Goal: Complete Application Form: Complete application form

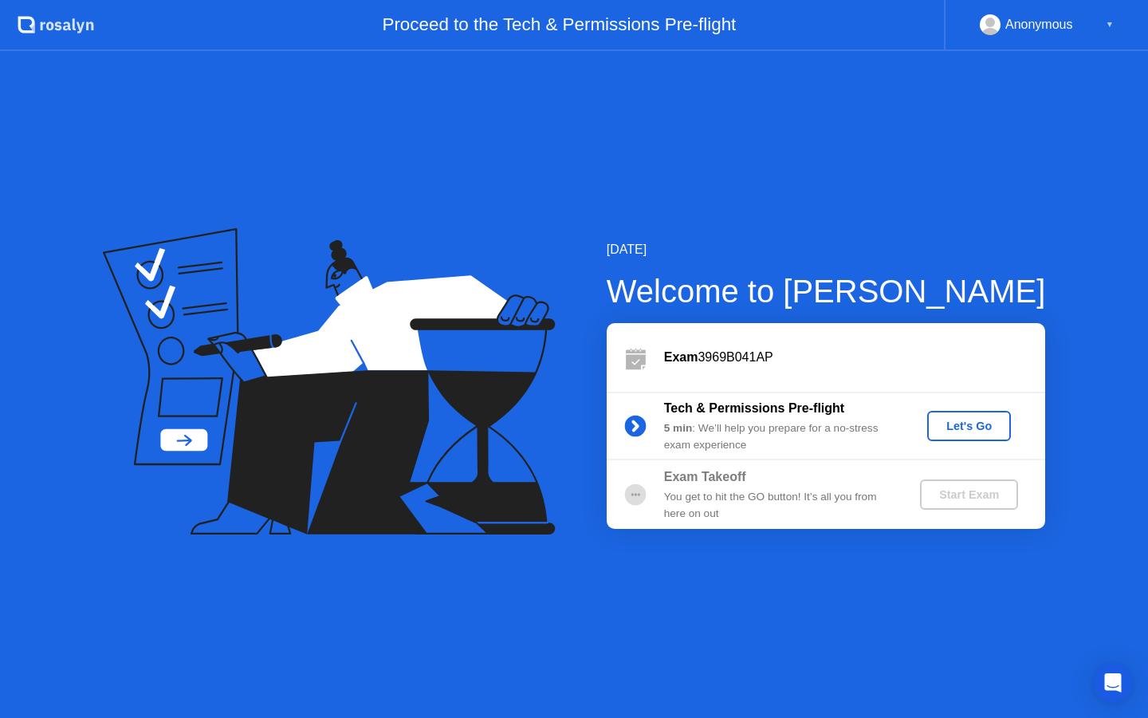
click at [947, 426] on div "Let's Go" at bounding box center [969, 425] width 71 height 13
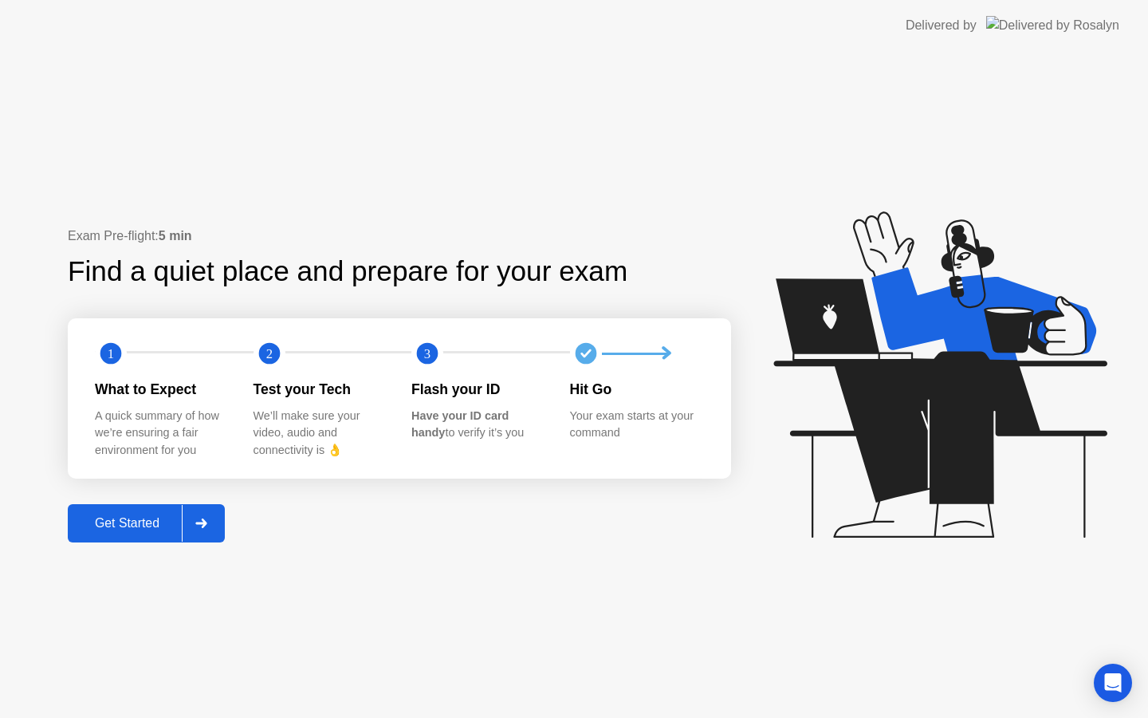
click at [424, 356] on text "3" at bounding box center [427, 353] width 6 height 15
click at [152, 517] on div "Get Started" at bounding box center [127, 523] width 109 height 14
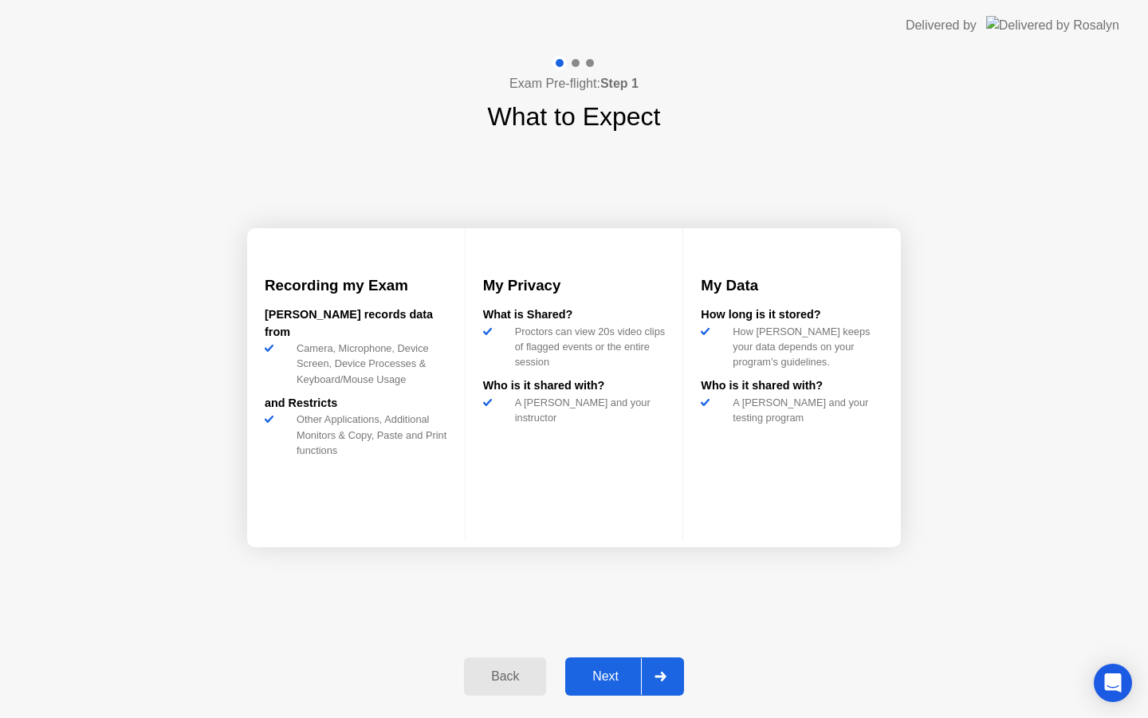
click at [592, 676] on div "Next" at bounding box center [605, 676] width 71 height 14
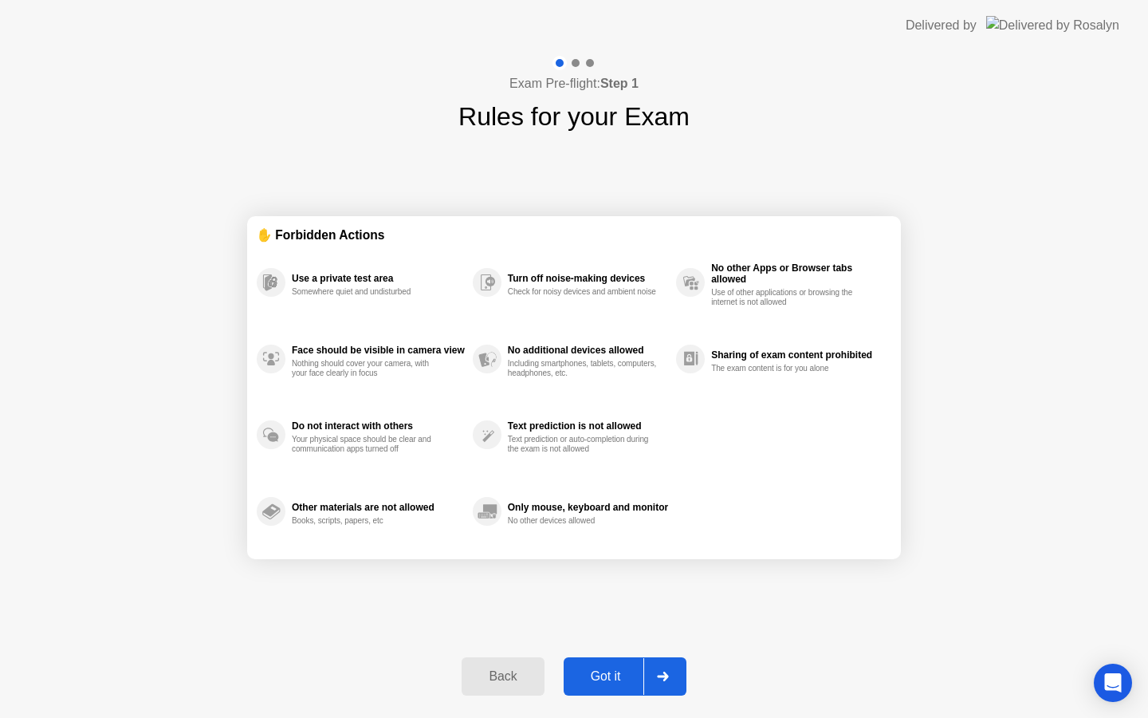
click at [603, 673] on div "Got it" at bounding box center [606, 676] width 75 height 14
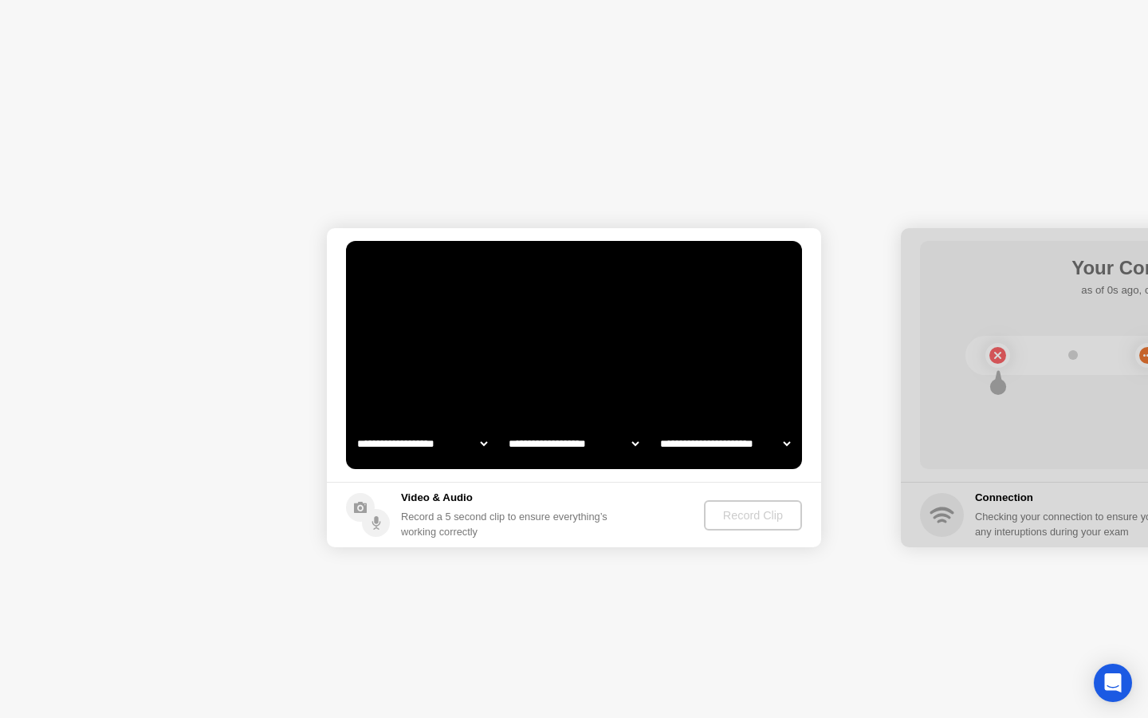
select select "**********"
select select "*******"
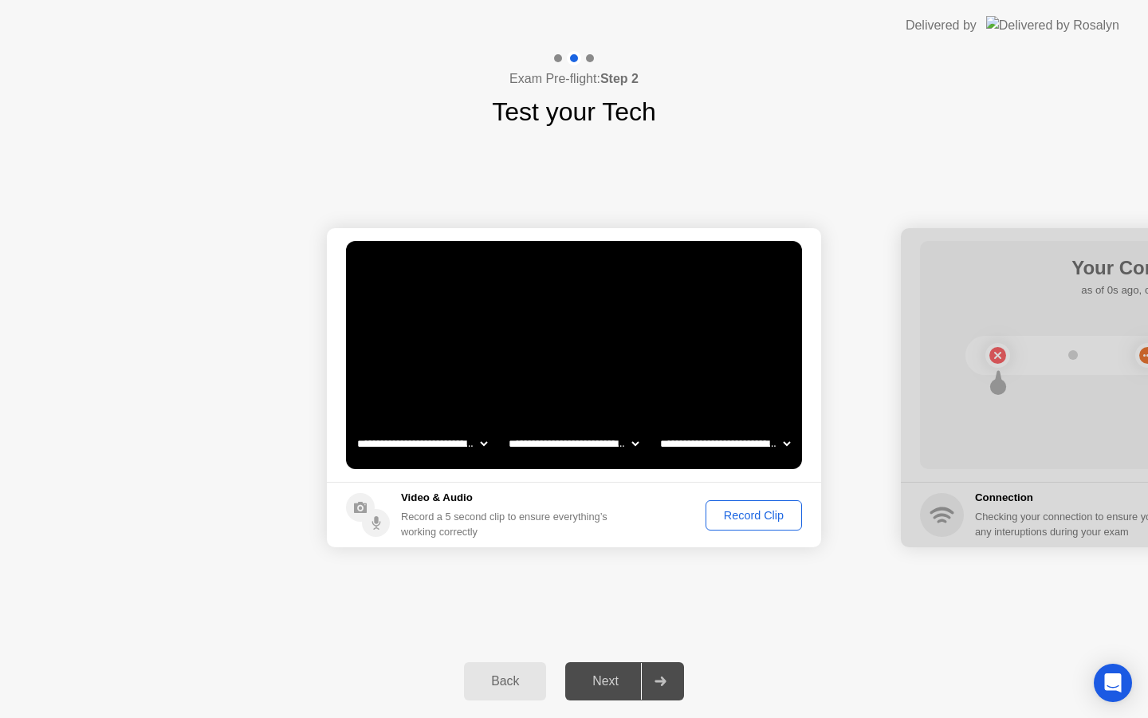
click at [720, 521] on div "Record Clip" at bounding box center [753, 515] width 85 height 13
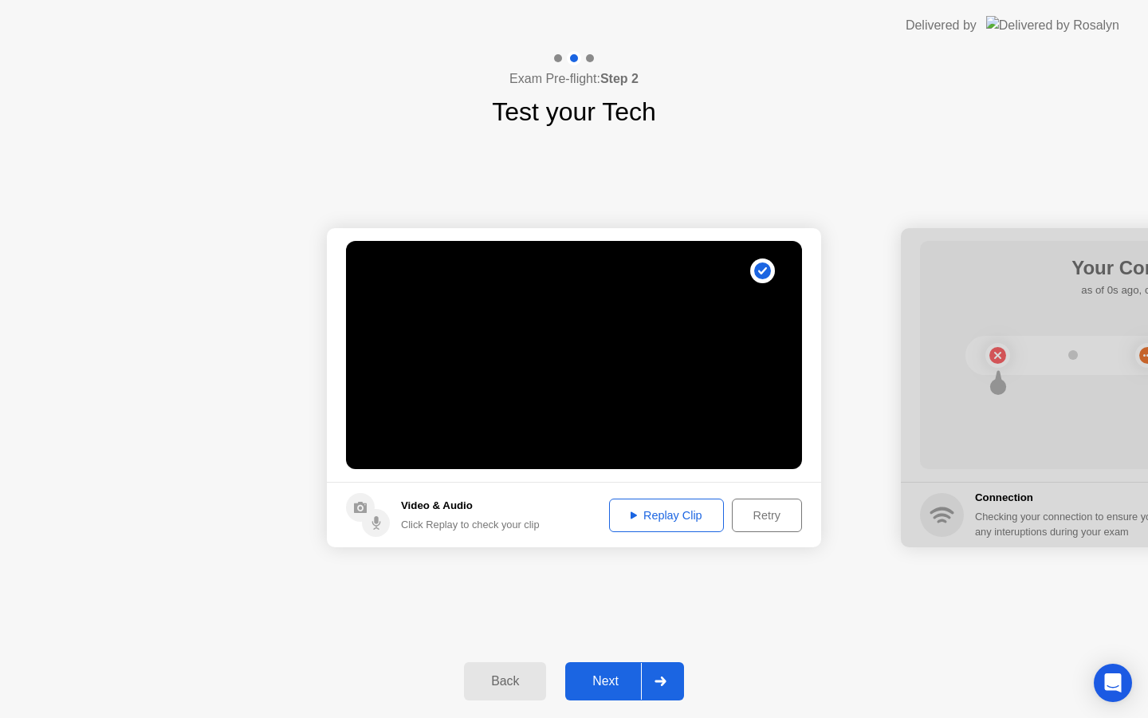
click at [638, 509] on div "Replay Clip" at bounding box center [667, 515] width 104 height 13
click at [608, 683] on div "Next" at bounding box center [605, 681] width 71 height 14
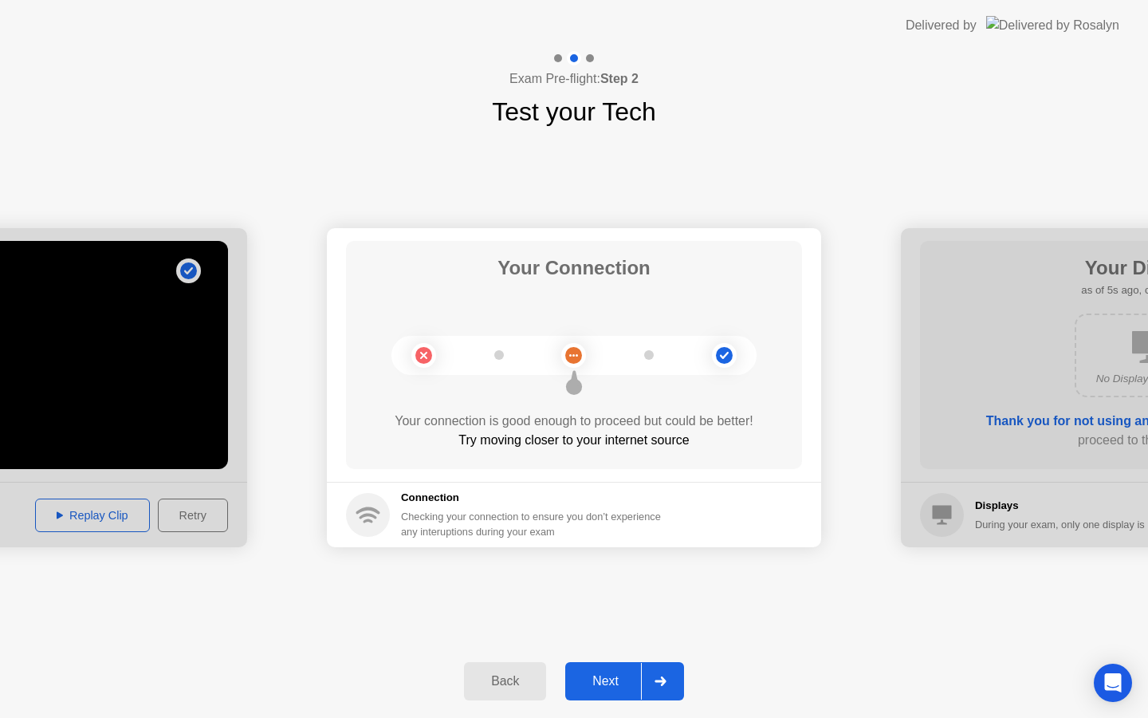
click at [576, 361] on circle at bounding box center [573, 355] width 17 height 17
click at [734, 356] on circle at bounding box center [724, 355] width 25 height 25
click at [579, 389] on circle at bounding box center [574, 386] width 16 height 16
click at [617, 677] on div "Next" at bounding box center [605, 681] width 71 height 14
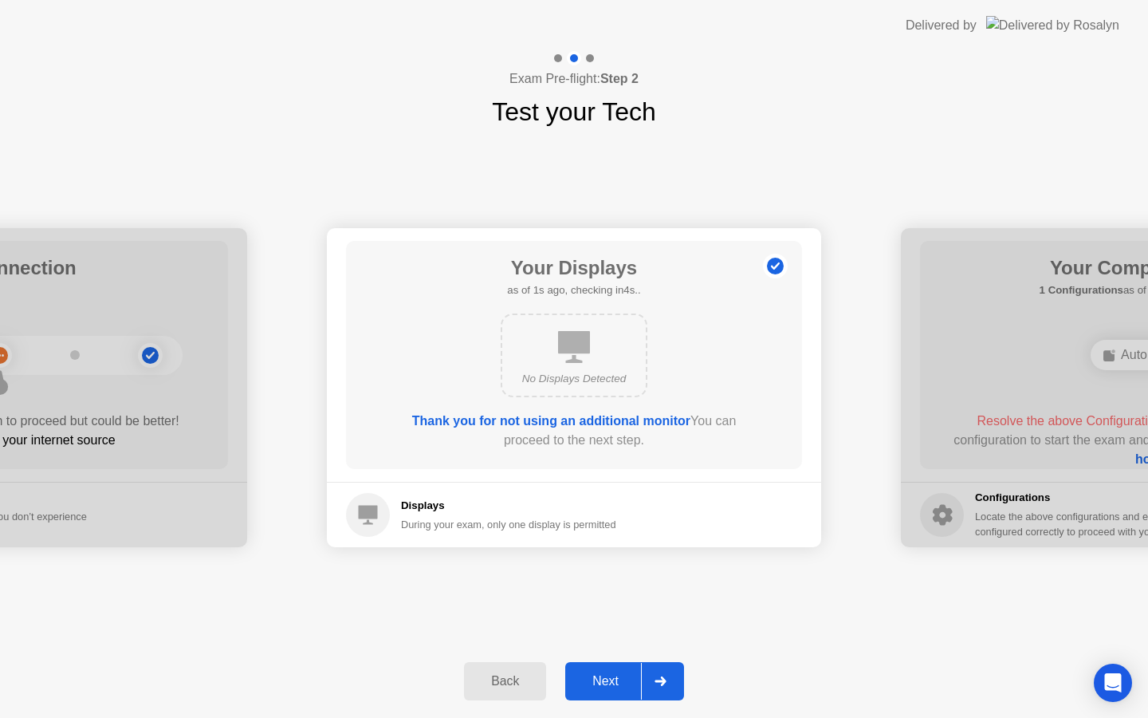
click at [608, 678] on div "Next" at bounding box center [605, 681] width 71 height 14
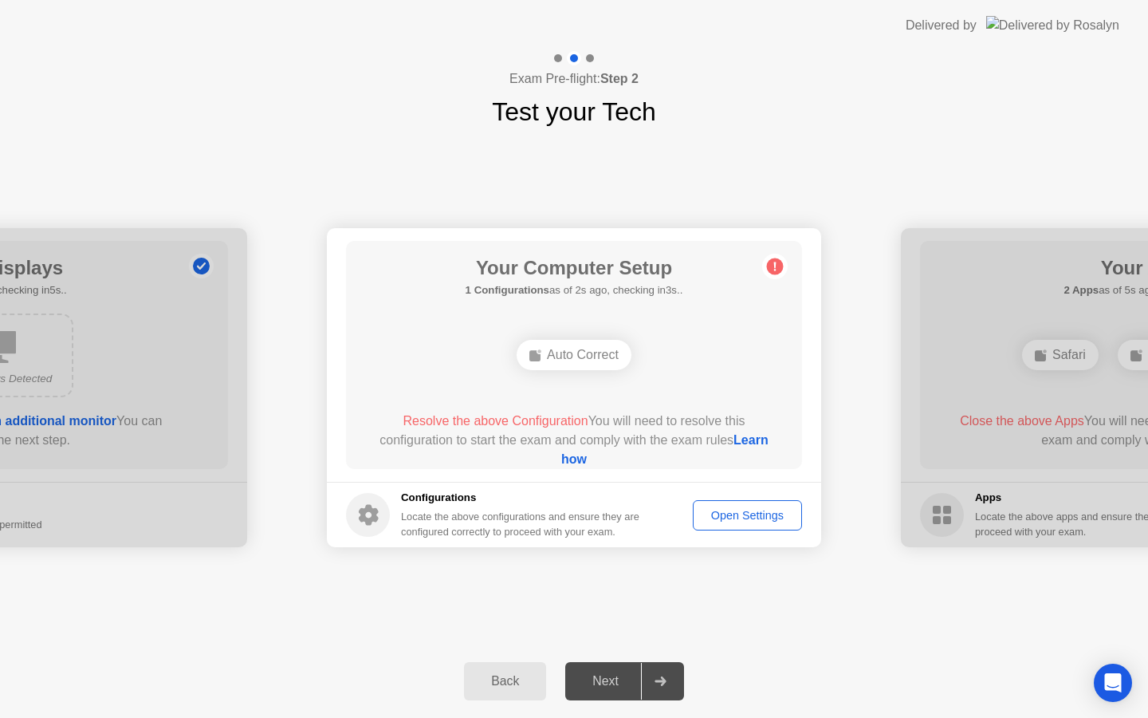
click at [735, 515] on div "Open Settings" at bounding box center [748, 515] width 98 height 13
click at [595, 458] on link "Learn how" at bounding box center [664, 449] width 207 height 33
click at [722, 525] on button "Open Settings" at bounding box center [747, 515] width 109 height 30
click at [784, 509] on div "Open Settings" at bounding box center [748, 515] width 98 height 13
click at [766, 510] on div "Open Settings" at bounding box center [748, 515] width 98 height 13
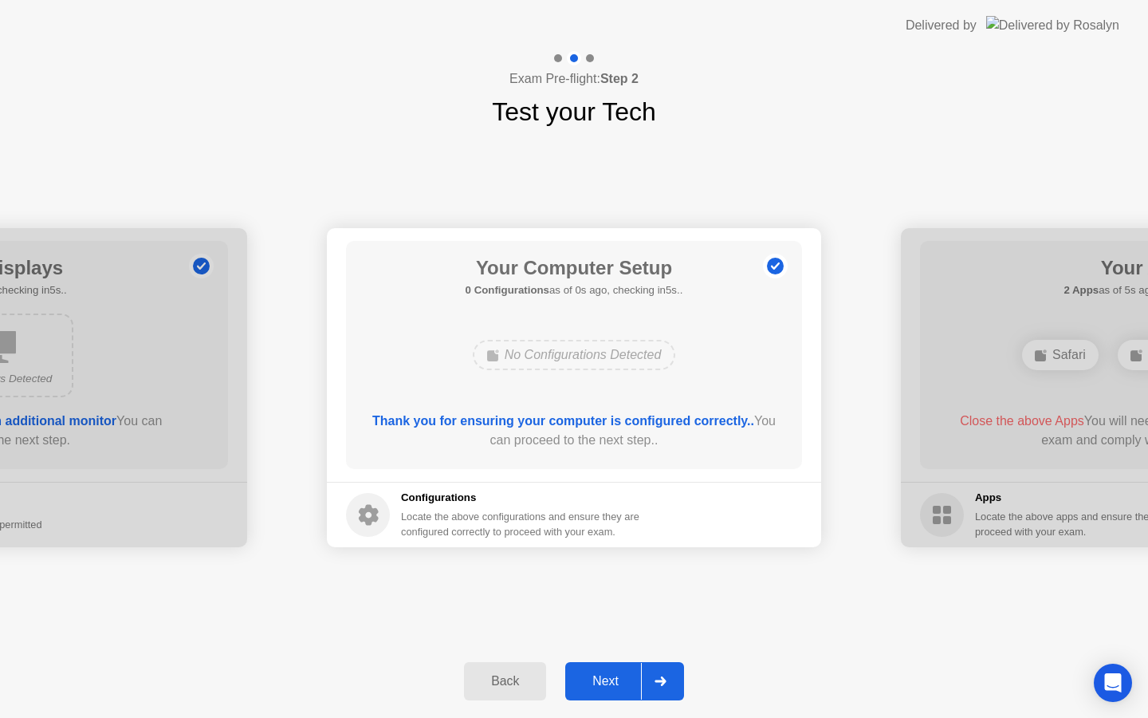
click at [950, 701] on div "Back Next" at bounding box center [574, 680] width 1148 height 73
drag, startPoint x: 950, startPoint y: 701, endPoint x: 896, endPoint y: 672, distance: 61.4
click at [937, 700] on div "Back Next" at bounding box center [574, 680] width 1148 height 73
click at [724, 537] on footer "Configurations Locate the above configurations and ensure they are configured c…" at bounding box center [574, 514] width 494 height 65
click at [710, 462] on div "Your Computer Setup 0 Configurations as of 0s ago, checking in5s.. No Configura…" at bounding box center [574, 355] width 456 height 228
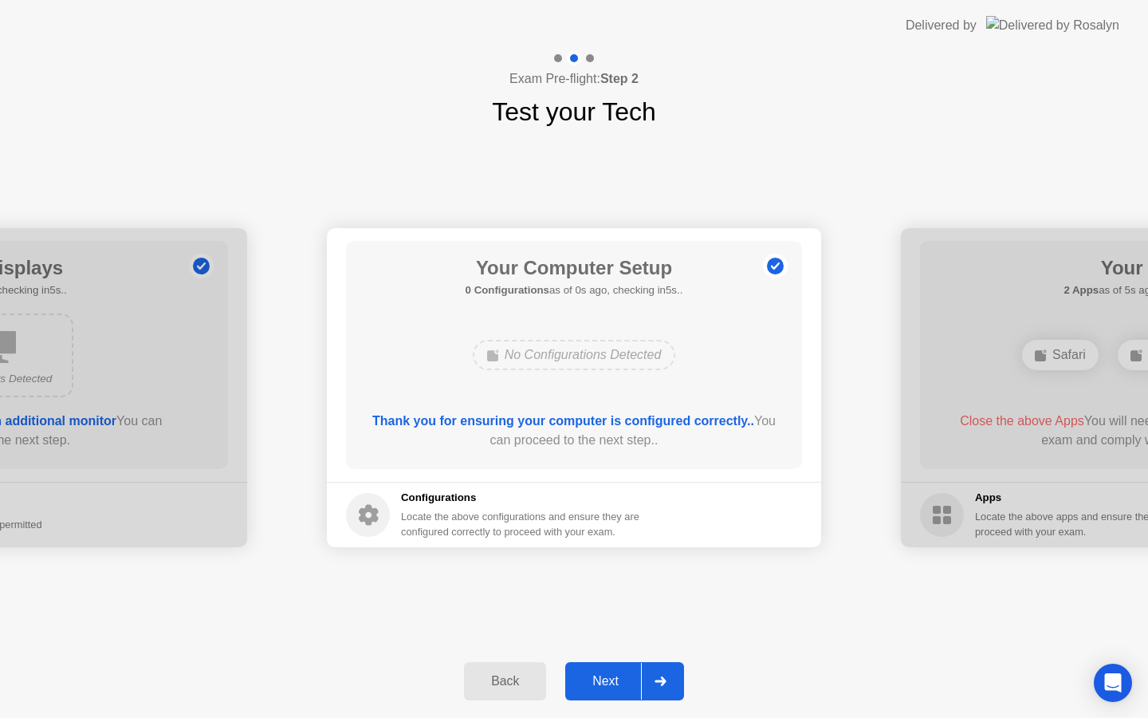
click at [710, 462] on div "Your Computer Setup 0 Configurations as of 0s ago, checking in5s.. No Configura…" at bounding box center [574, 355] width 456 height 228
click at [618, 665] on button "Next" at bounding box center [624, 681] width 119 height 38
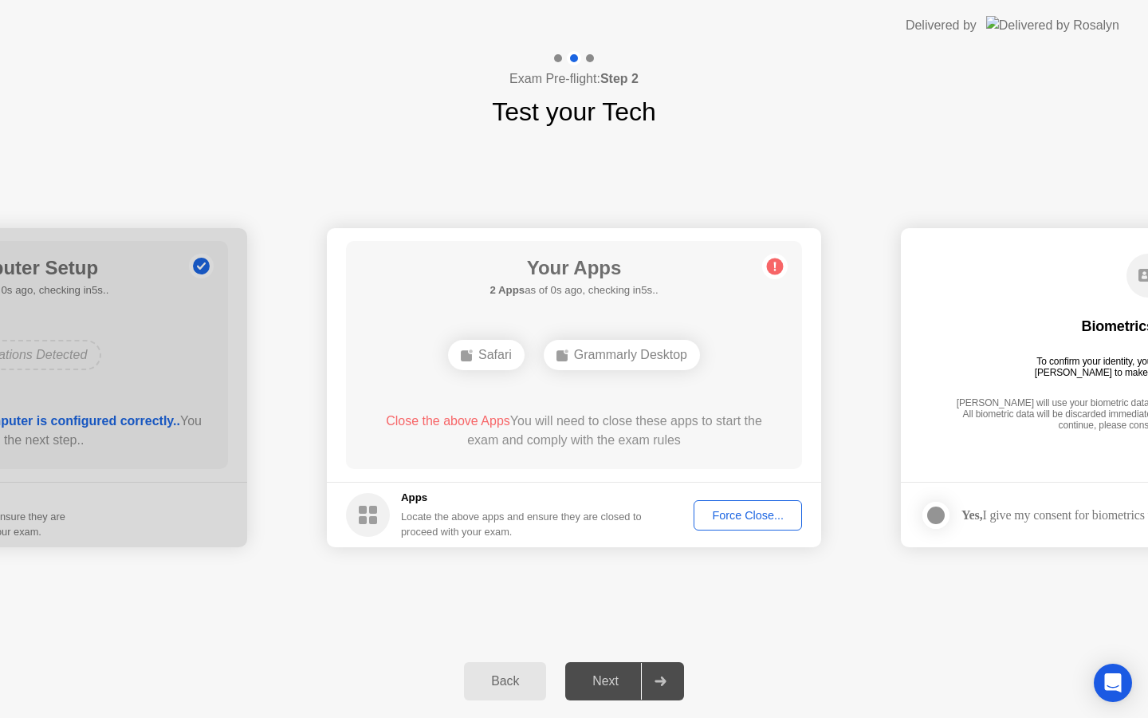
click at [725, 518] on div "Force Close..." at bounding box center [747, 515] width 97 height 13
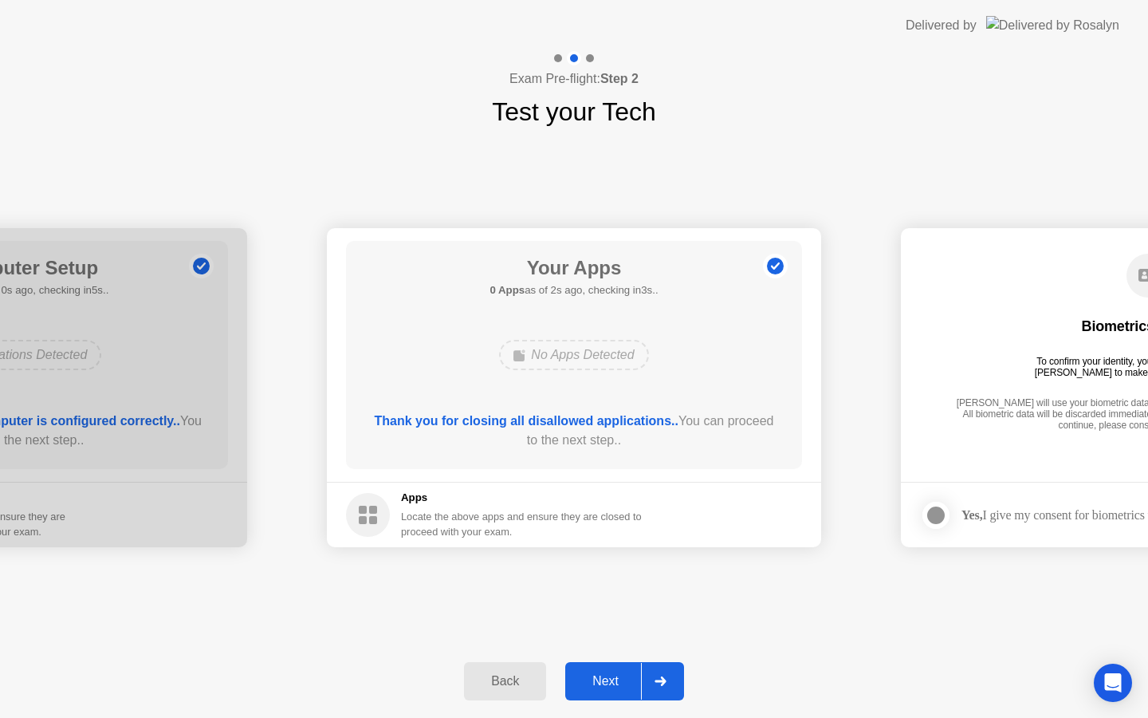
click at [620, 671] on button "Next" at bounding box center [624, 681] width 119 height 38
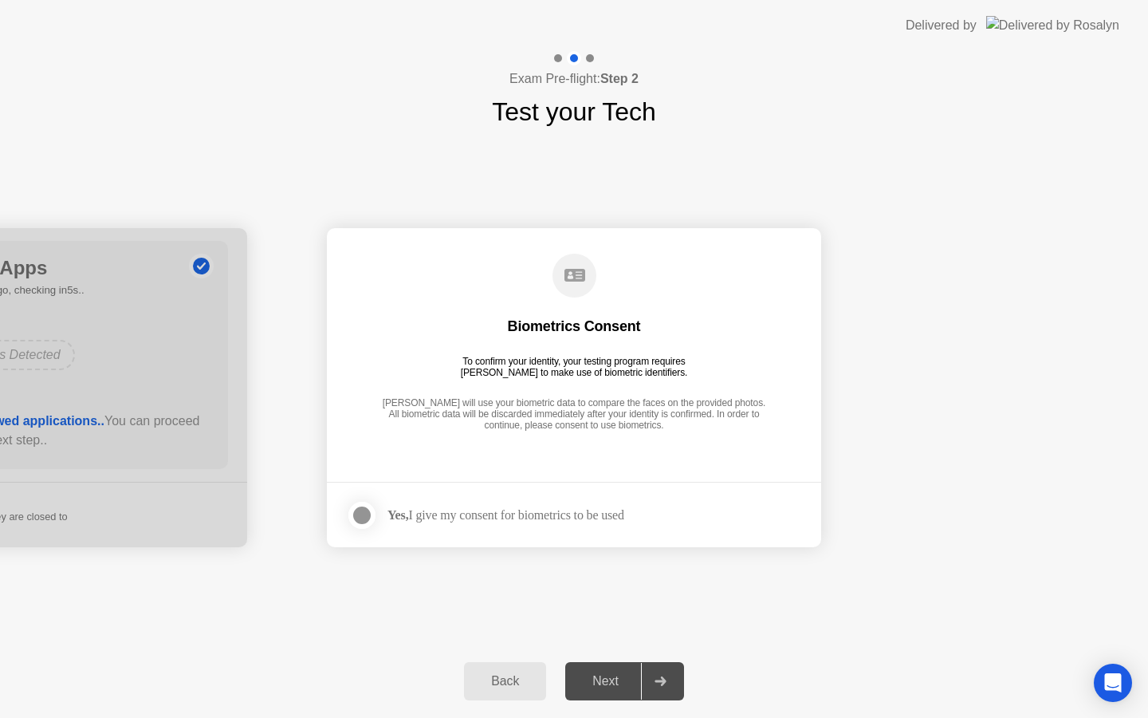
click at [365, 518] on div at bounding box center [361, 515] width 19 height 19
click at [617, 705] on div "Back Next" at bounding box center [574, 680] width 1148 height 73
click at [617, 684] on div "Next" at bounding box center [605, 681] width 71 height 14
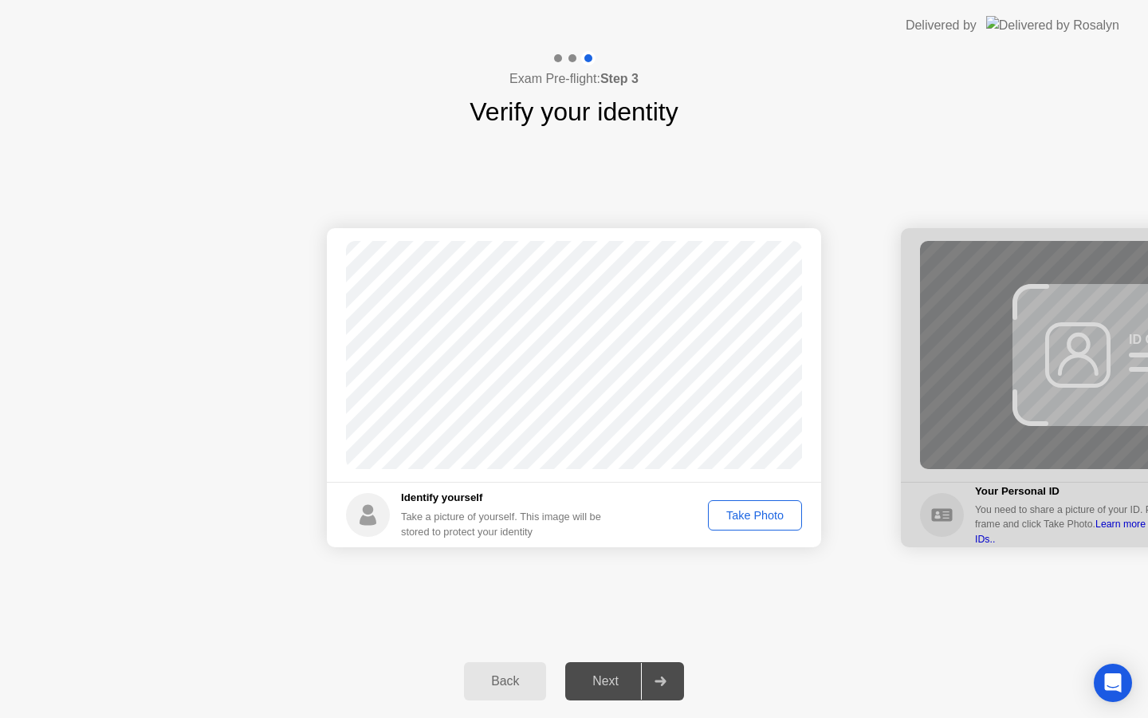
click at [766, 514] on div "Take Photo" at bounding box center [755, 515] width 83 height 13
click at [621, 675] on div "Next" at bounding box center [605, 681] width 71 height 14
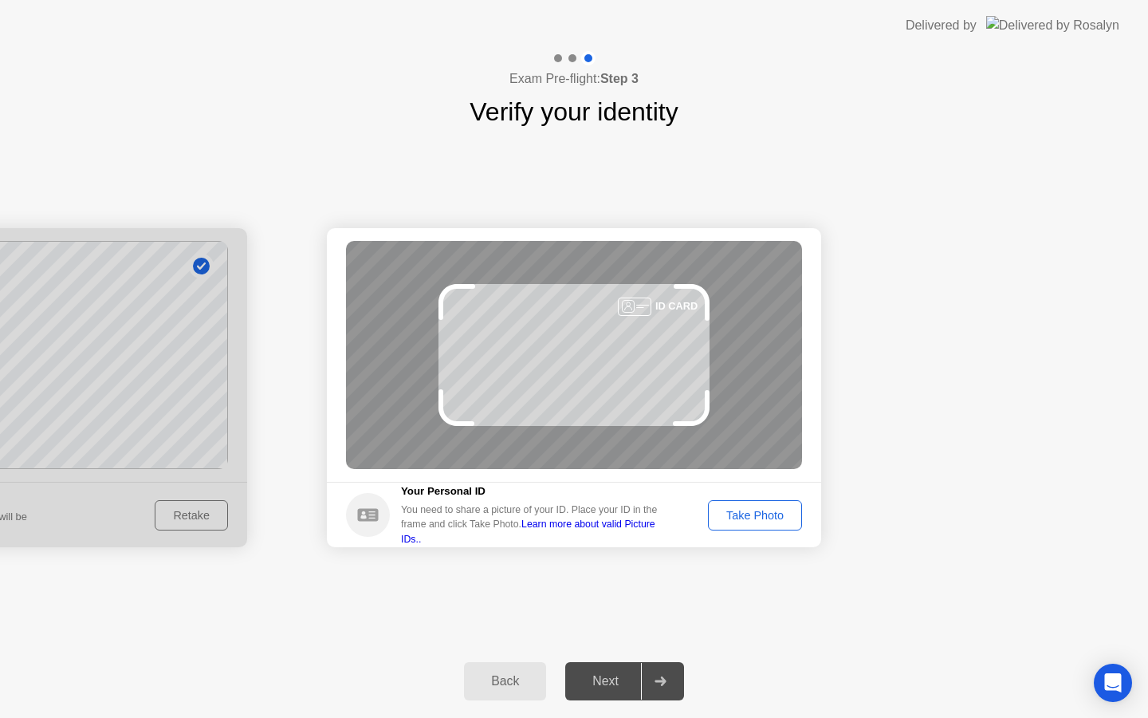
click at [765, 520] on div "Take Photo" at bounding box center [755, 515] width 83 height 13
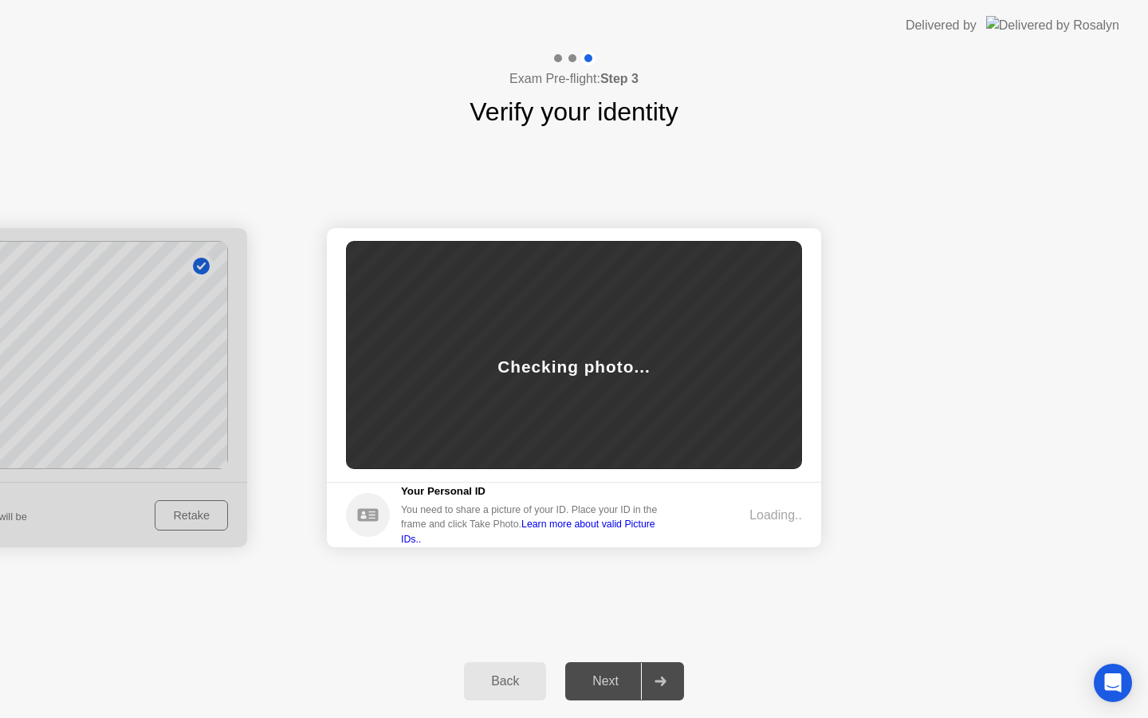
click at [609, 534] on link "Learn more about valid Picture IDs.." at bounding box center [528, 531] width 254 height 26
click at [573, 353] on div "Checking photo..." at bounding box center [574, 355] width 456 height 228
click at [583, 333] on div "Checking photo..." at bounding box center [574, 355] width 456 height 228
click at [773, 516] on div "Loading.." at bounding box center [776, 515] width 53 height 19
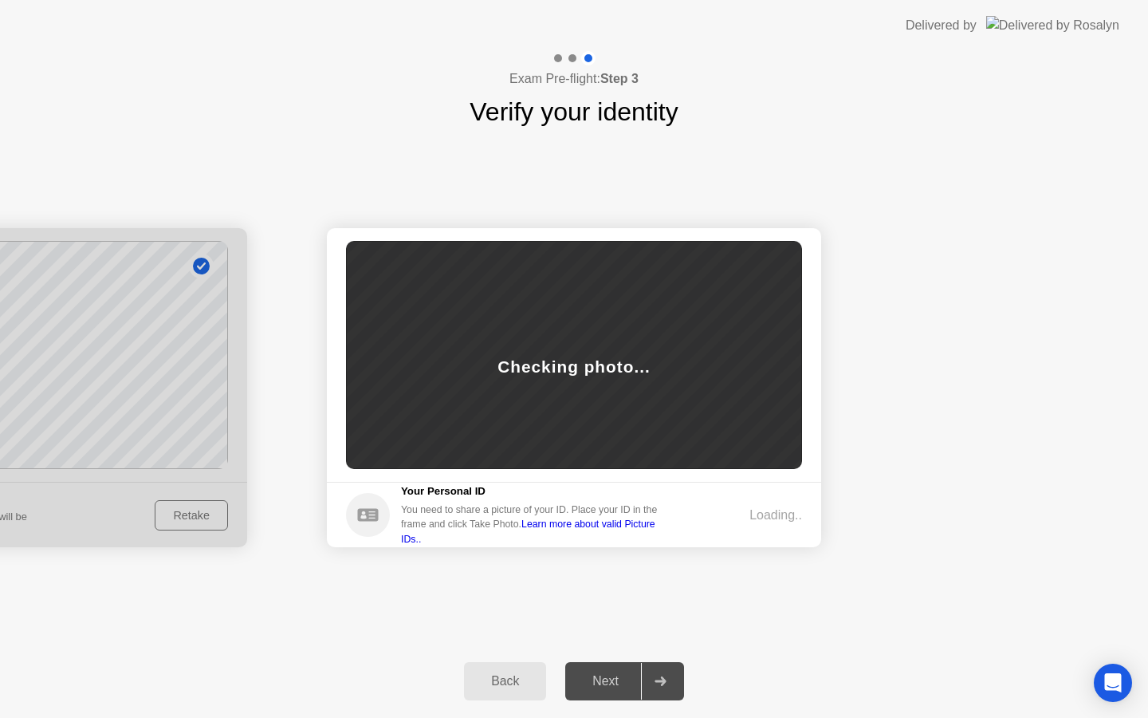
click at [348, 526] on icon at bounding box center [368, 515] width 44 height 44
click at [353, 526] on circle at bounding box center [368, 515] width 44 height 44
click at [353, 525] on circle at bounding box center [368, 515] width 44 height 44
click at [367, 519] on icon at bounding box center [367, 514] width 21 height 13
click at [585, 318] on div "Checking photo..." at bounding box center [574, 355] width 456 height 228
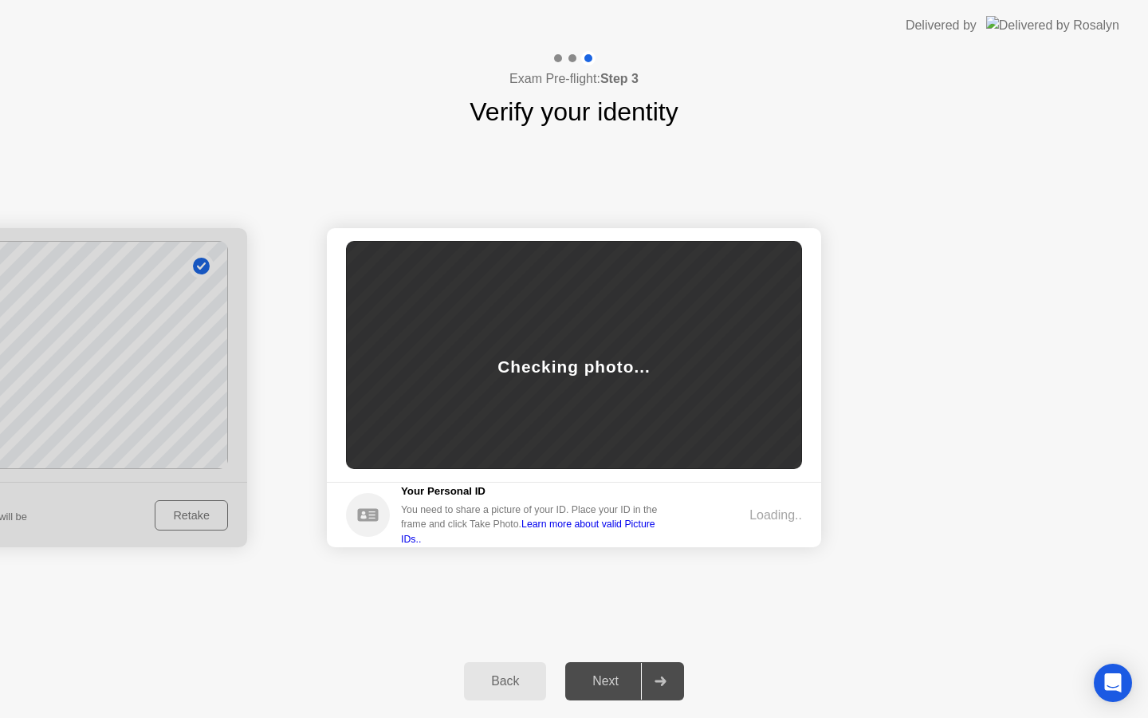
click at [586, 337] on div "Checking photo..." at bounding box center [574, 355] width 456 height 228
click at [546, 337] on div "Checking photo..." at bounding box center [574, 355] width 456 height 228
click at [572, 350] on div "Checking photo..." at bounding box center [574, 355] width 456 height 228
click at [572, 360] on div "Checking photo..." at bounding box center [574, 366] width 152 height 25
click at [573, 282] on div "Checking photo..." at bounding box center [574, 355] width 456 height 228
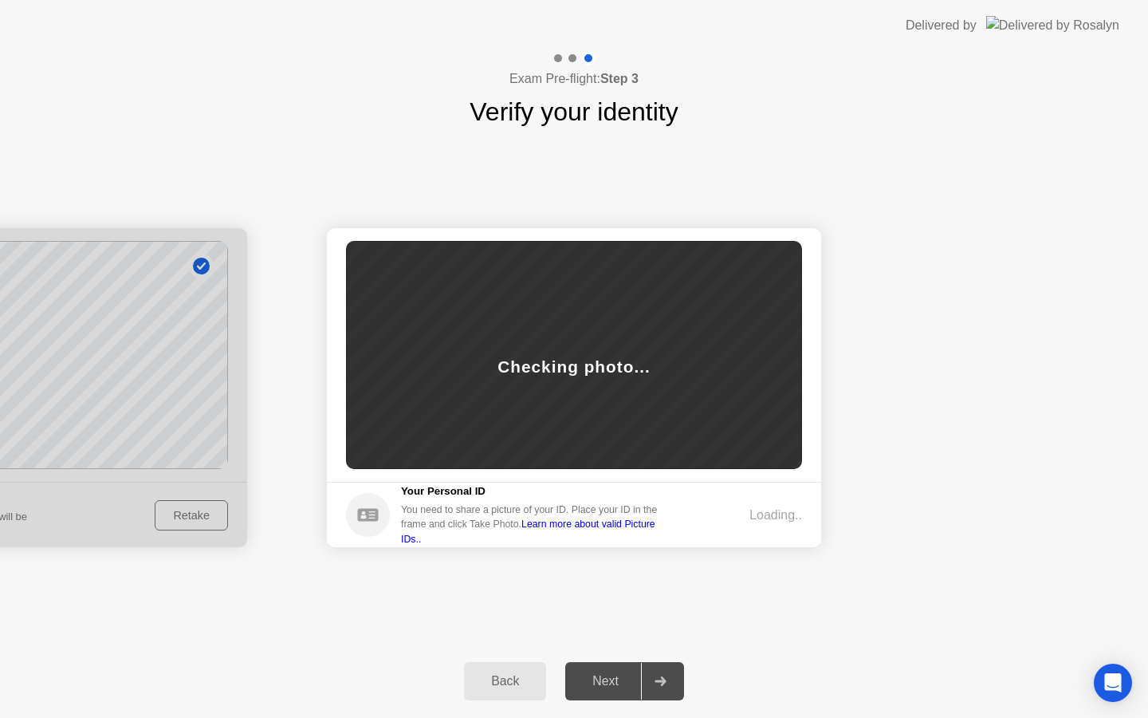
click at [573, 317] on div "Checking photo..." at bounding box center [574, 355] width 456 height 228
click at [573, 348] on div "Checking photo..." at bounding box center [574, 355] width 456 height 228
click at [370, 519] on icon at bounding box center [367, 514] width 21 height 13
click at [439, 494] on h5 "Your Personal ID" at bounding box center [535, 491] width 268 height 16
click at [588, 687] on div "Next" at bounding box center [605, 681] width 71 height 14
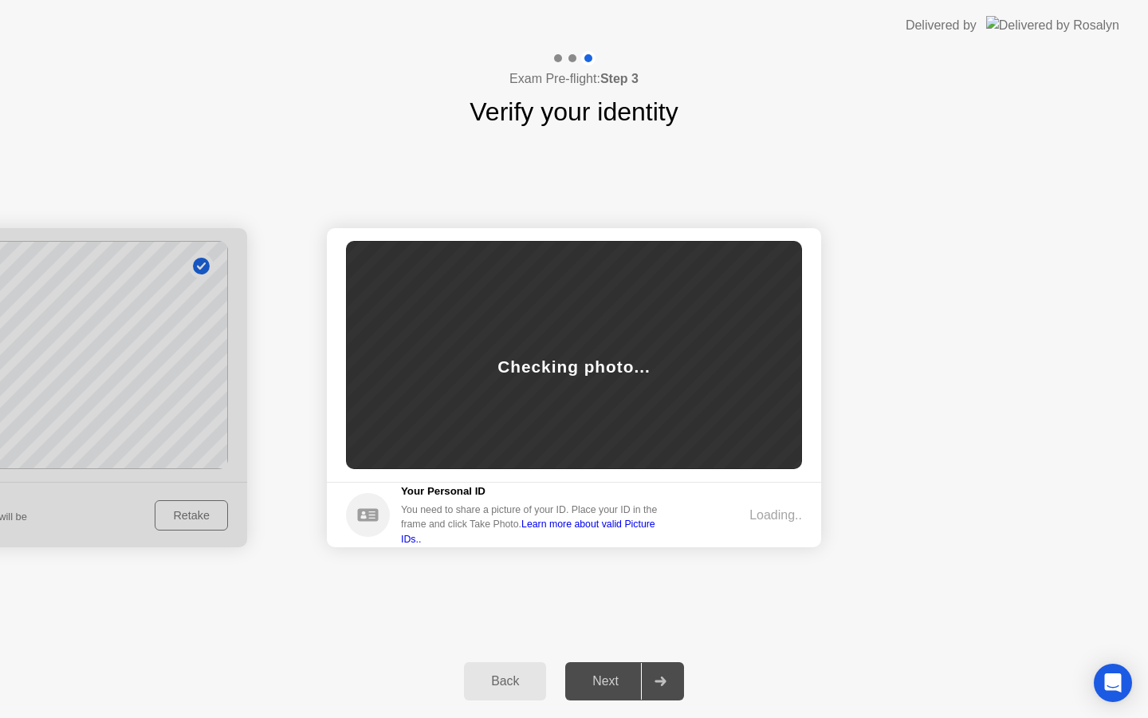
click at [569, 317] on div "Checking photo..." at bounding box center [574, 355] width 456 height 228
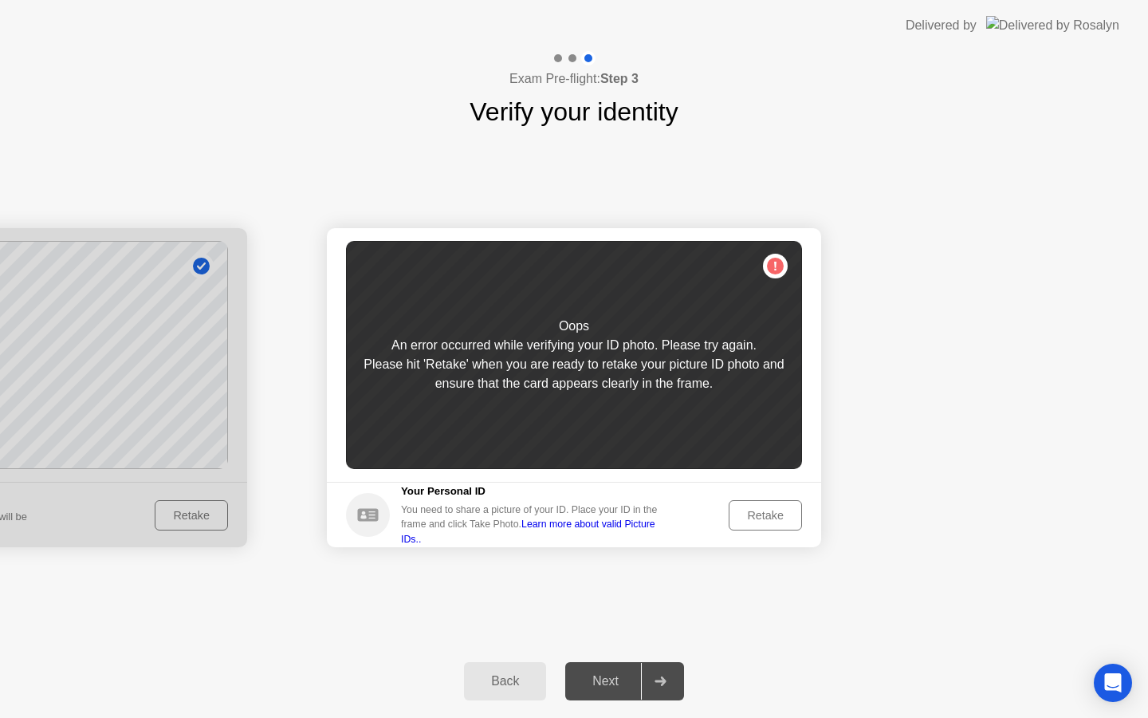
click at [776, 511] on div "Retake" at bounding box center [765, 515] width 62 height 13
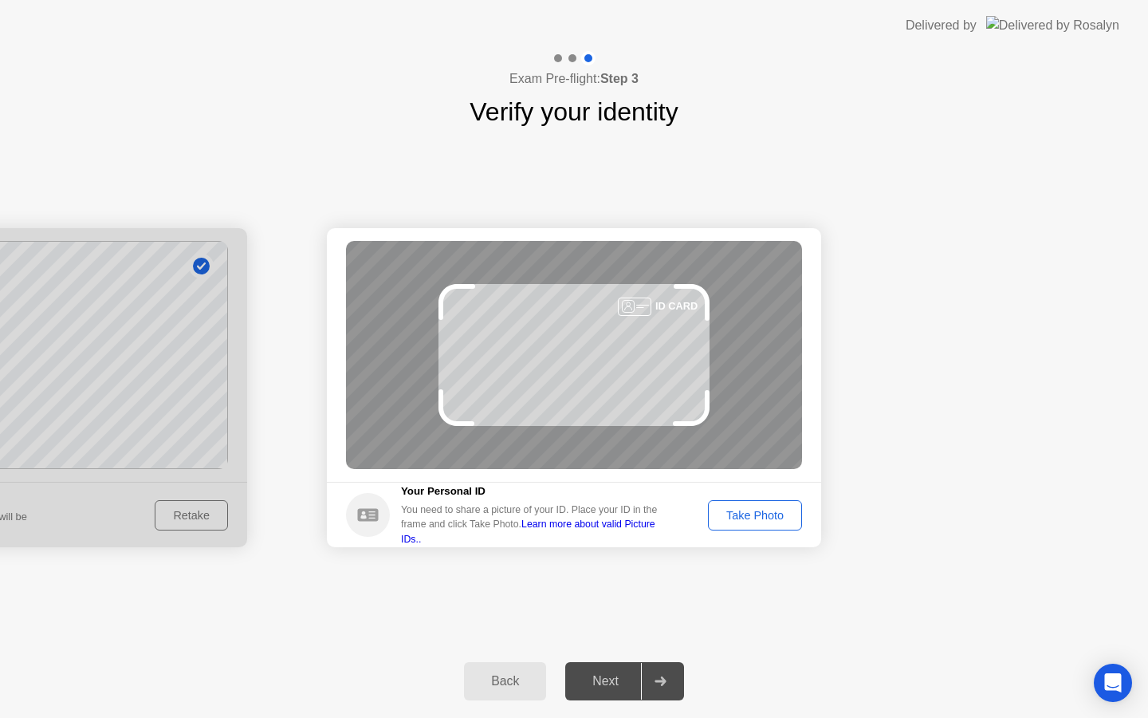
click at [780, 511] on div "Take Photo" at bounding box center [755, 515] width 83 height 13
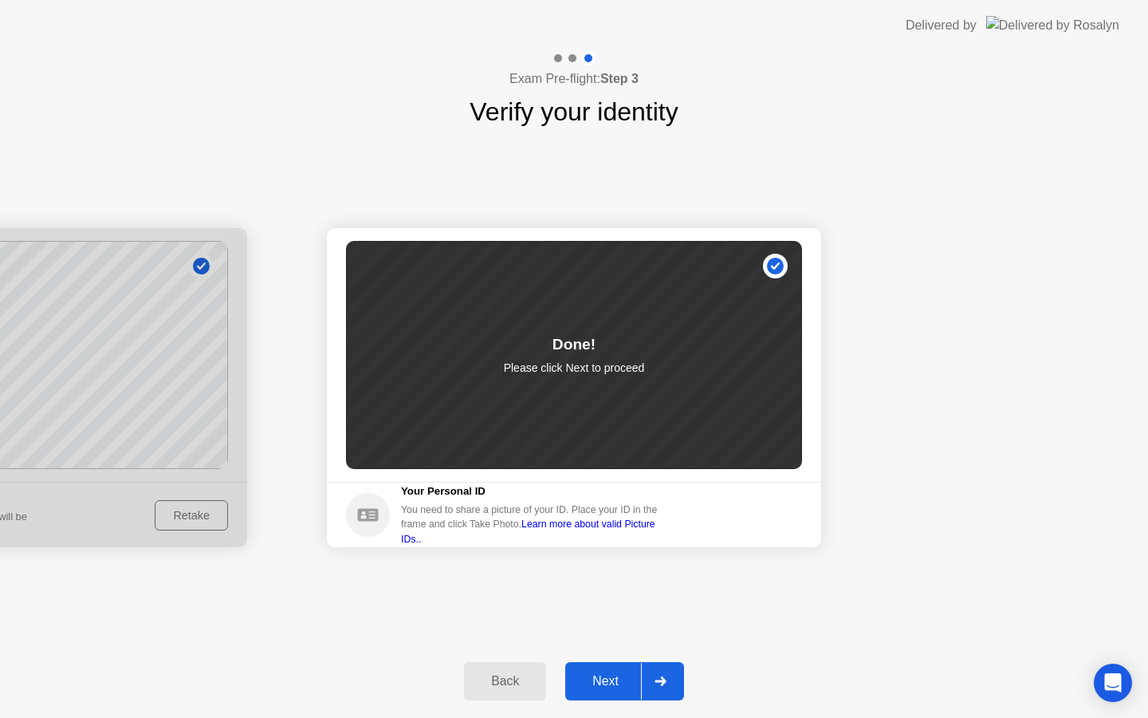
click at [604, 679] on div "Next" at bounding box center [605, 681] width 71 height 14
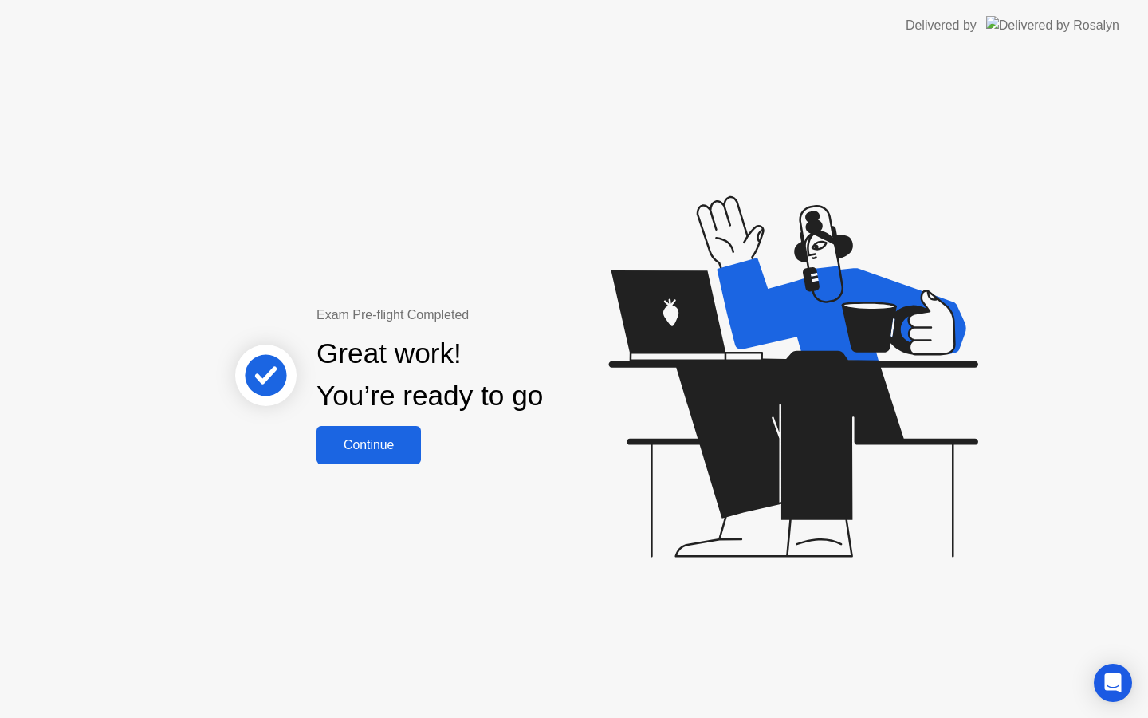
click at [388, 452] on div "Continue" at bounding box center [368, 445] width 95 height 14
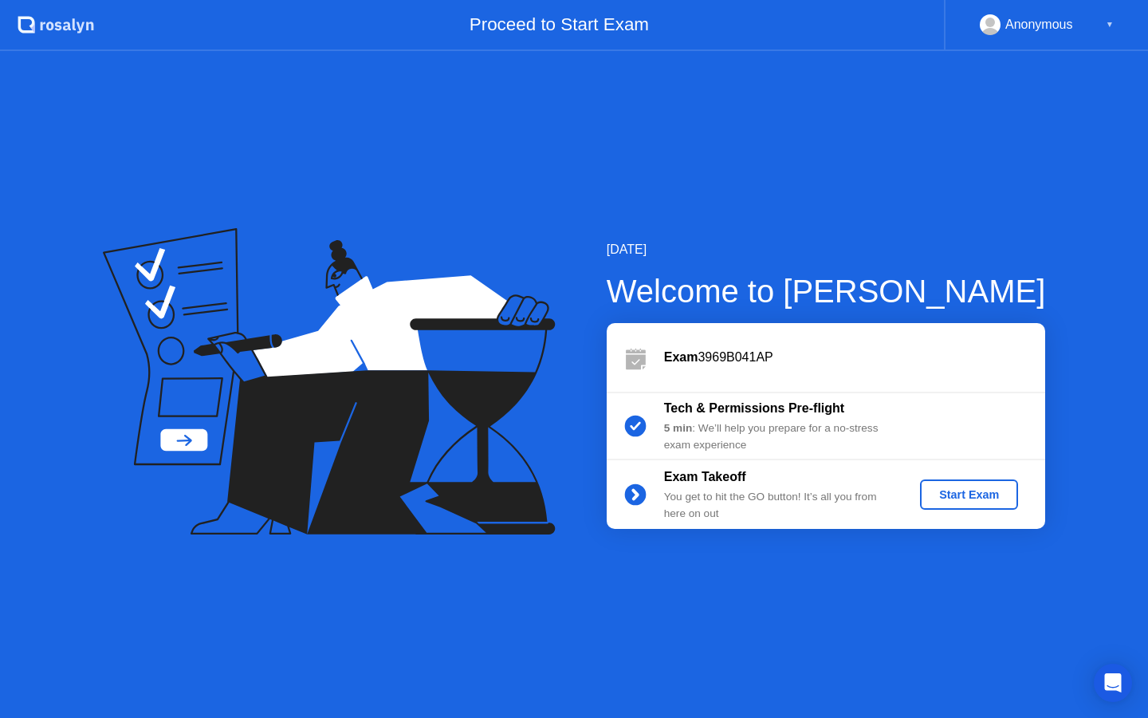
click at [951, 499] on div "Start Exam" at bounding box center [969, 494] width 85 height 13
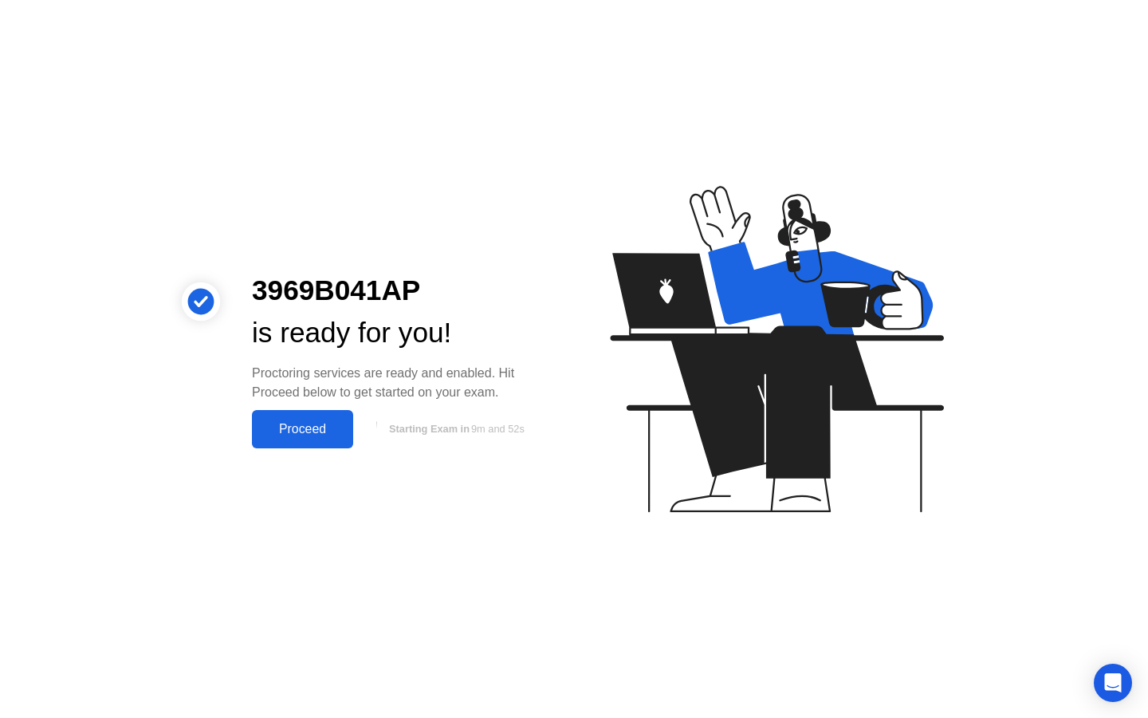
click at [328, 428] on div "Proceed" at bounding box center [303, 429] width 92 height 14
